Goal: Contribute content: Contribute content

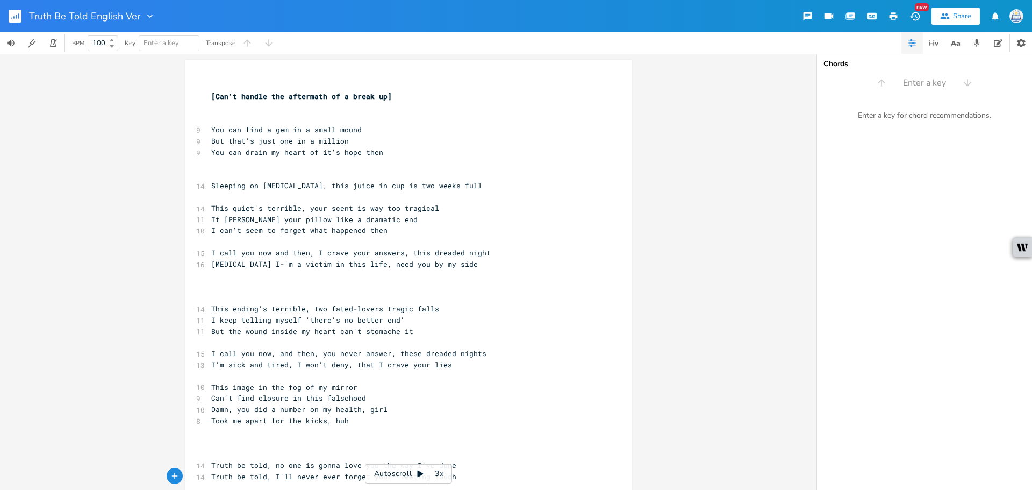
scroll to position [0, 60]
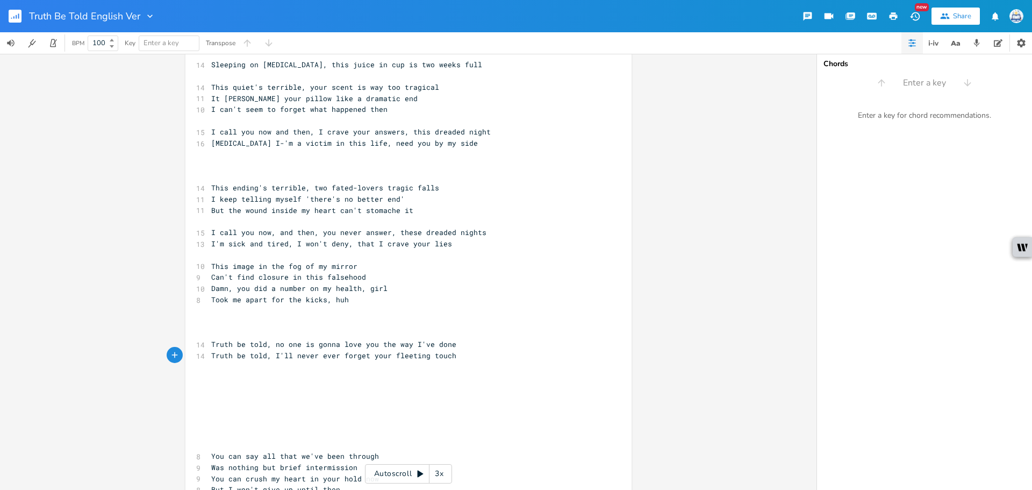
click at [355, 321] on pre "​" at bounding box center [403, 322] width 388 height 11
type textarea "Still lookin"
type textarea "seeking warmth from your body, see you throuh"
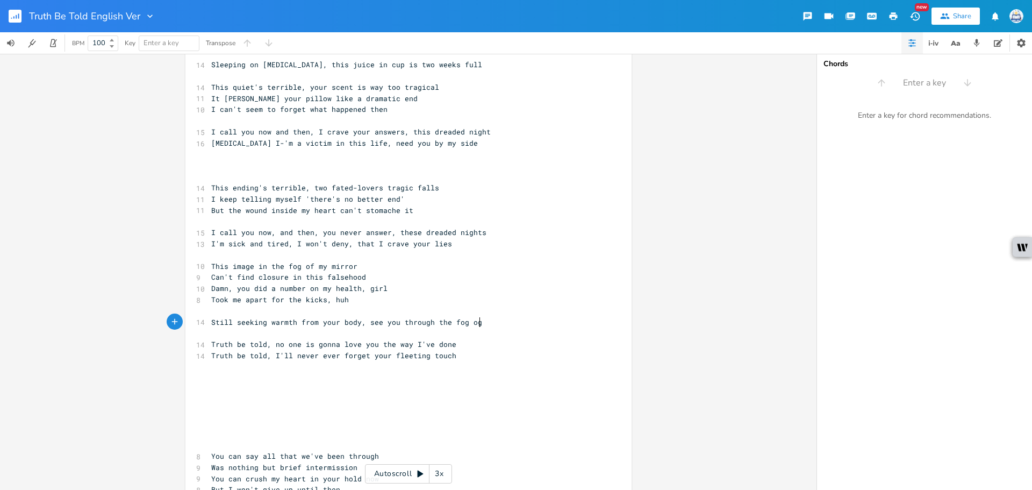
type textarea "gh the fog og my"
type textarea "f my mirror"
click at [365, 322] on span "Still seeking warmth from your body, see you through the fog of my mirror" at bounding box center [368, 322] width 314 height 10
type textarea "s"
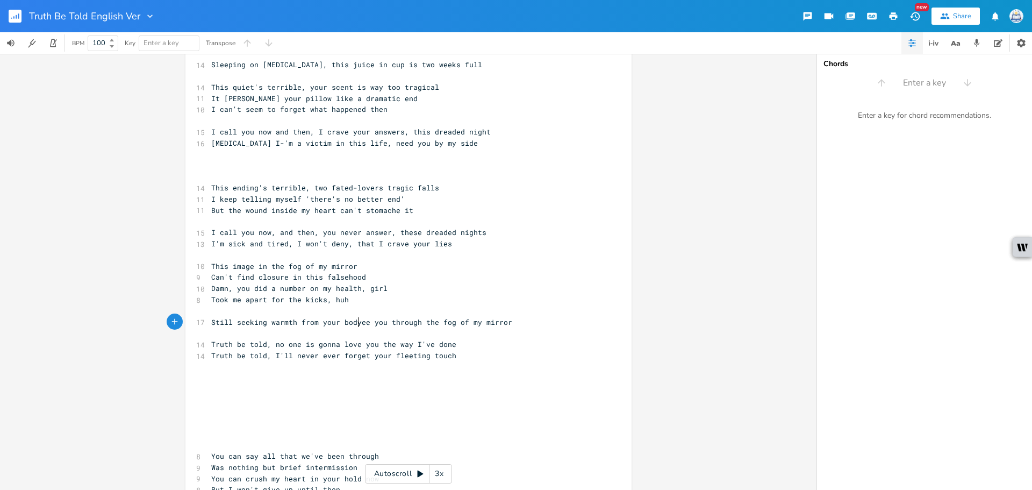
scroll to position [0, 4]
type textarea "S"
click at [355, 322] on span "Still seeking warmth from your bodySee you through the fog of my mirror" at bounding box center [363, 322] width 305 height 10
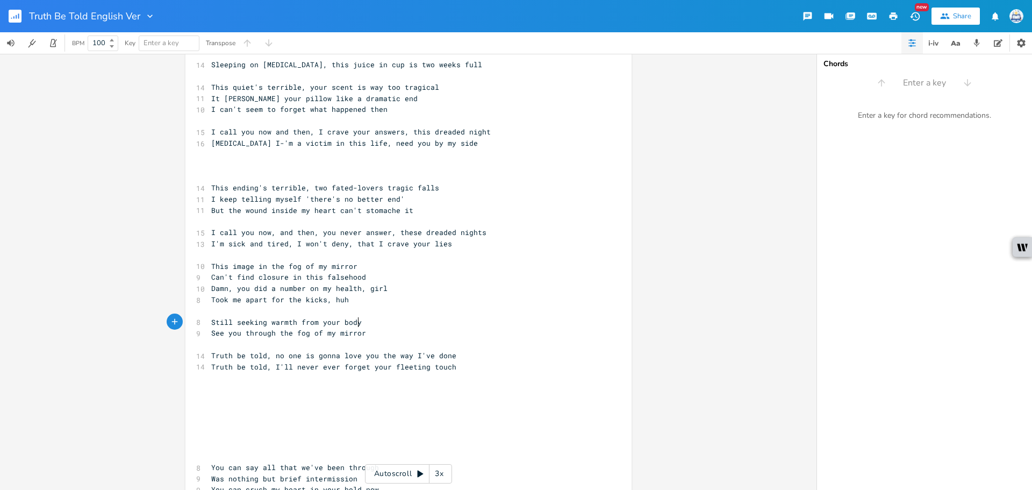
click at [370, 327] on div "​ [Can't handle the aftermath of a break up] ​ ​ 9 You can find a gem in a smal…" at bounding box center [403, 300] width 388 height 682
click at [384, 341] on pre "​" at bounding box center [403, 344] width 388 height 11
click at [384, 336] on pre "See you through the fog of my mirror" at bounding box center [403, 332] width 388 height 11
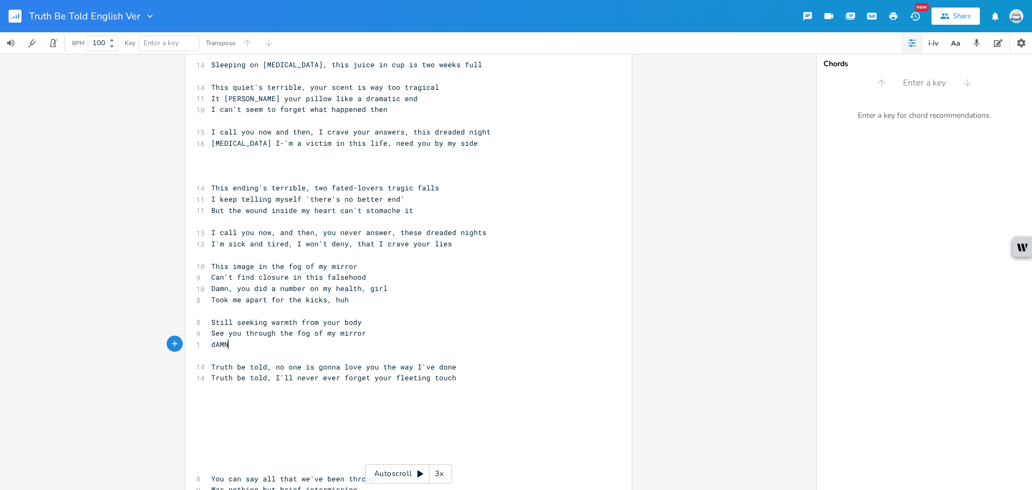
type textarea "dAMN,"
type textarea "Dman,"
type textarea "A"
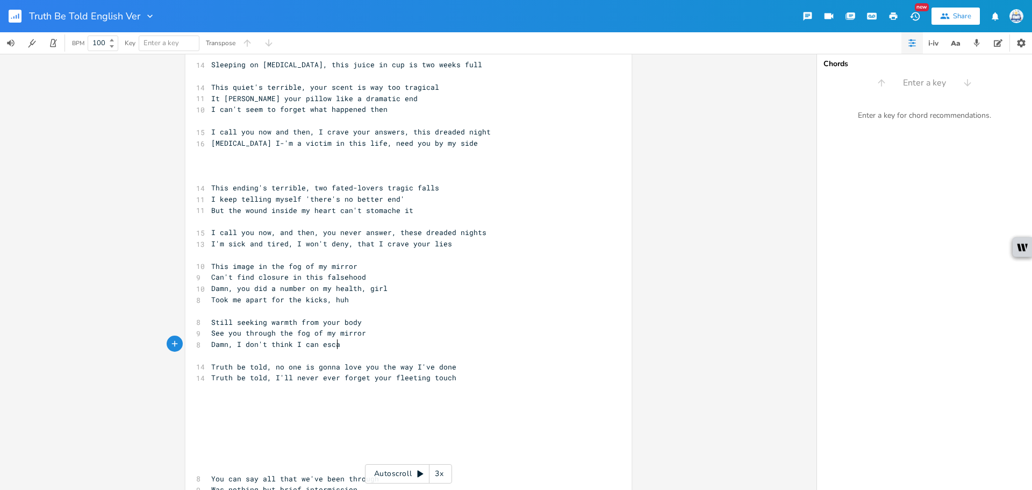
scroll to position [0, 92]
type textarea "amn, I don't think I can escape this"
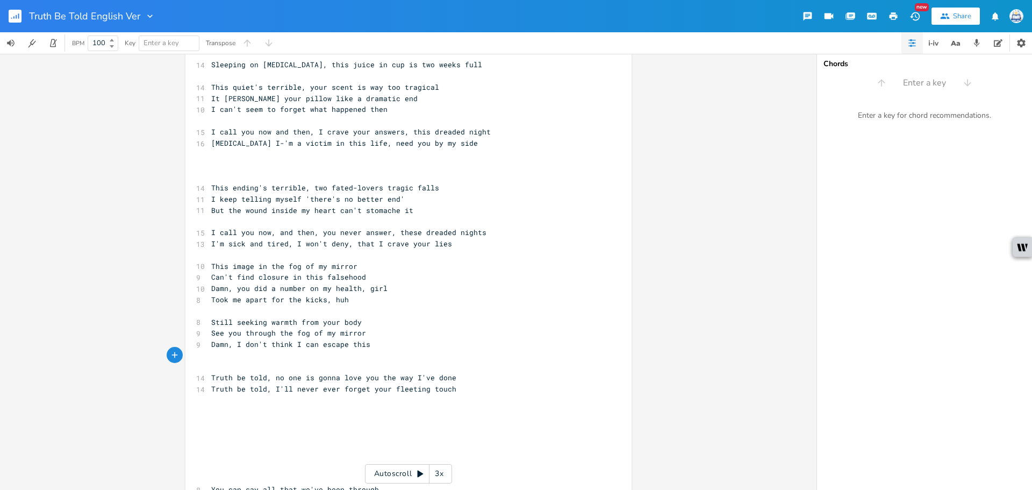
type textarea "a"
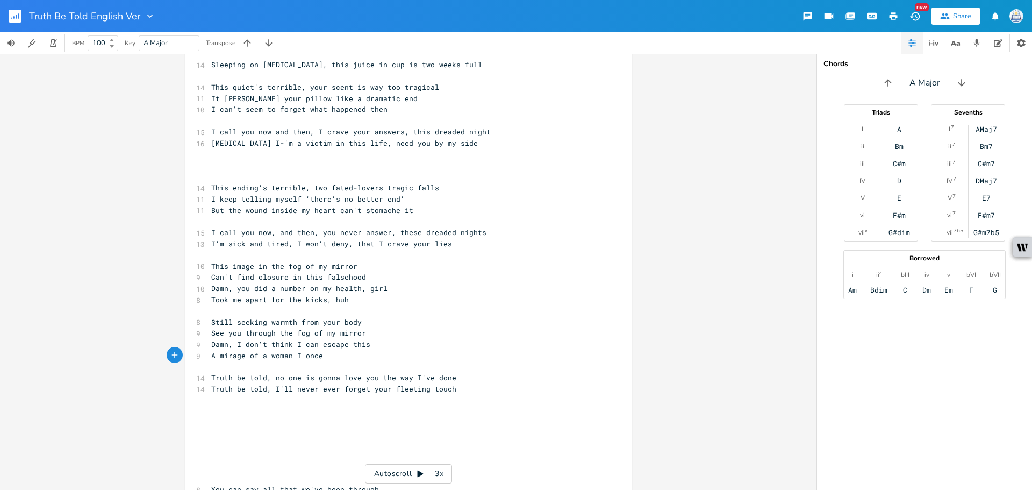
type textarea "A mirage of a woman I once"
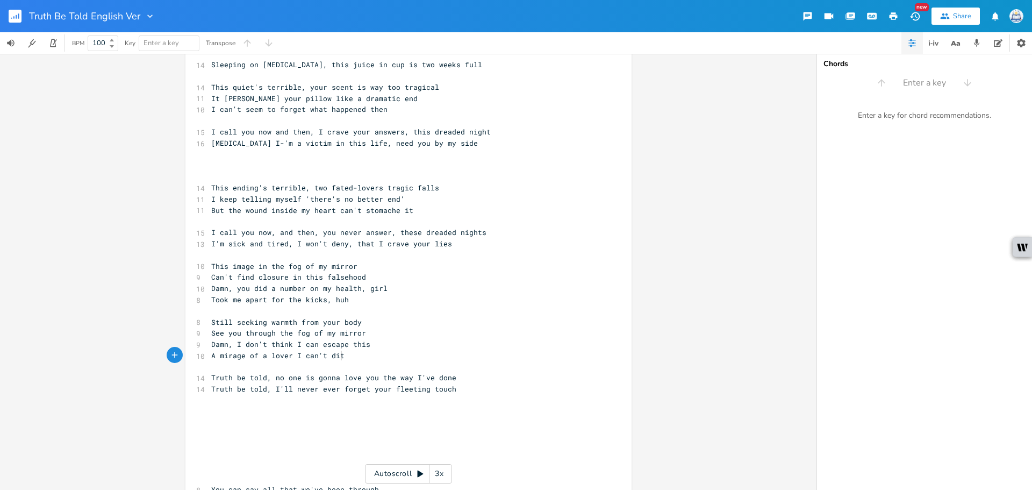
scroll to position [0, 54]
type textarea "lover I can't ditch"
